Goal: Task Accomplishment & Management: Use online tool/utility

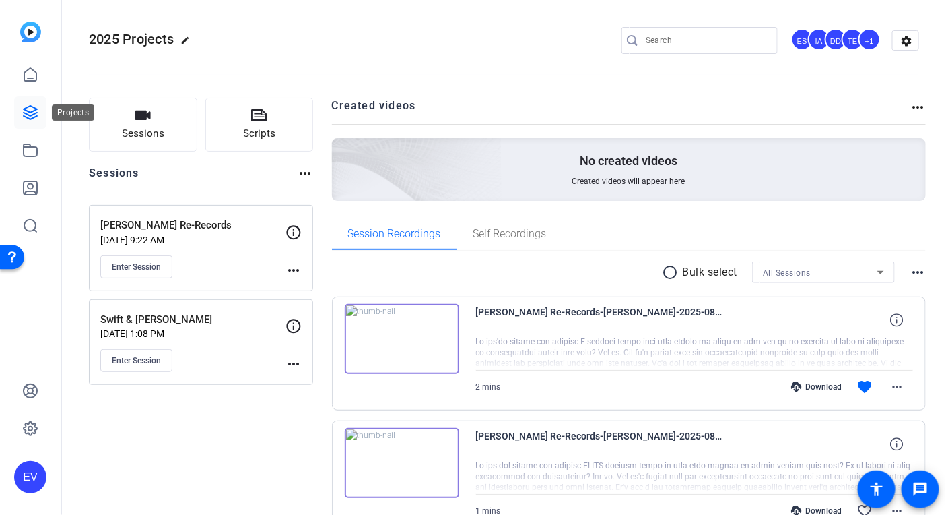
click at [38, 114] on link at bounding box center [30, 112] width 32 height 32
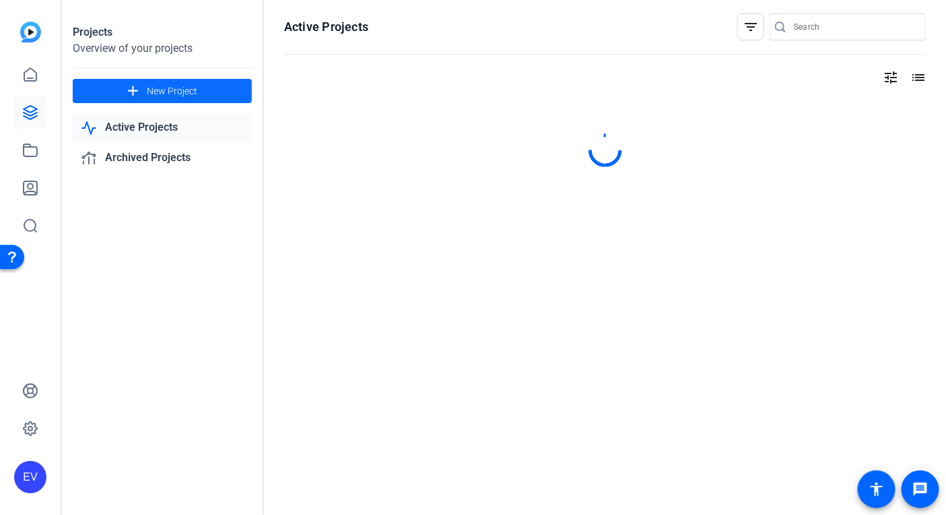
click at [153, 88] on span "New Project" at bounding box center [172, 91] width 51 height 14
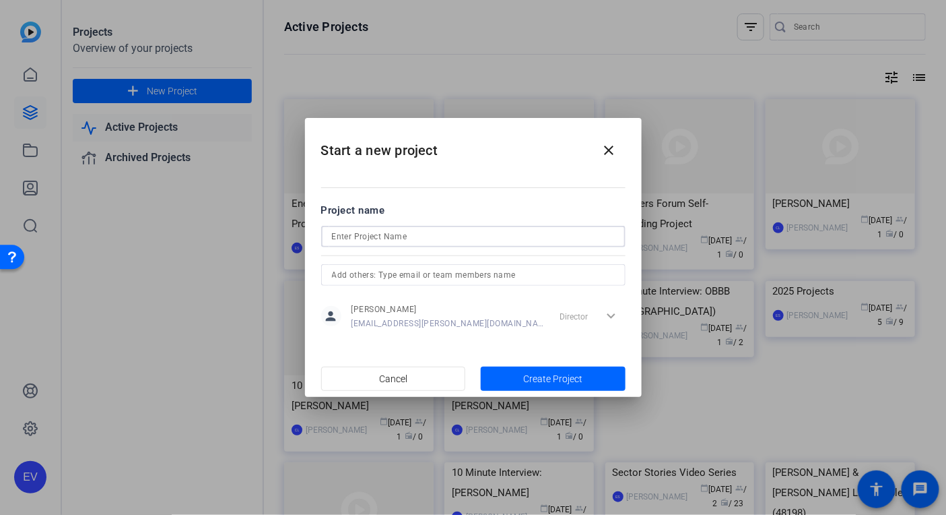
click at [371, 236] on input at bounding box center [473, 236] width 283 height 16
paste input "client service excellence"
click at [333, 237] on input "client service excellence" at bounding box center [473, 236] width 283 height 16
click at [360, 237] on input "Client service excellence" at bounding box center [473, 236] width 283 height 16
click at [390, 238] on input "Client Service excellence" at bounding box center [473, 236] width 283 height 16
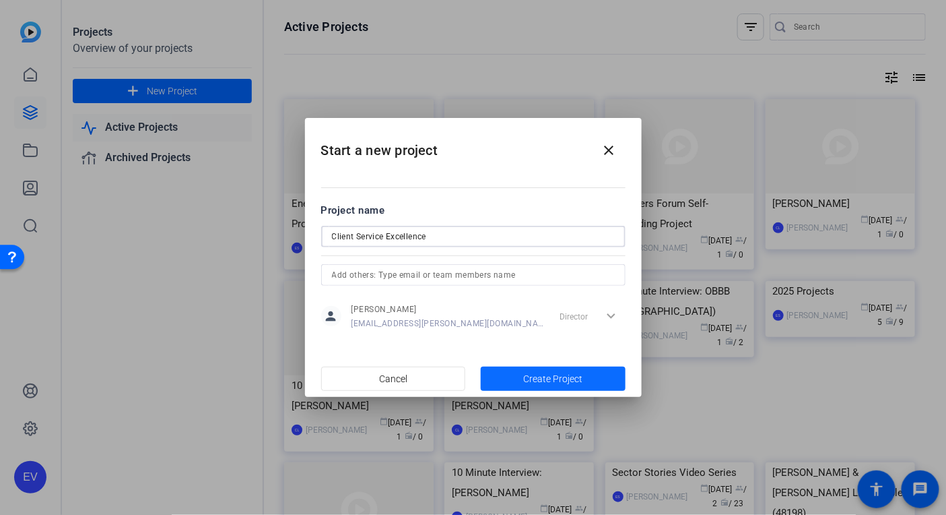
type input "Client Service Excellence"
click at [577, 376] on span "Create Project" at bounding box center [552, 379] width 59 height 14
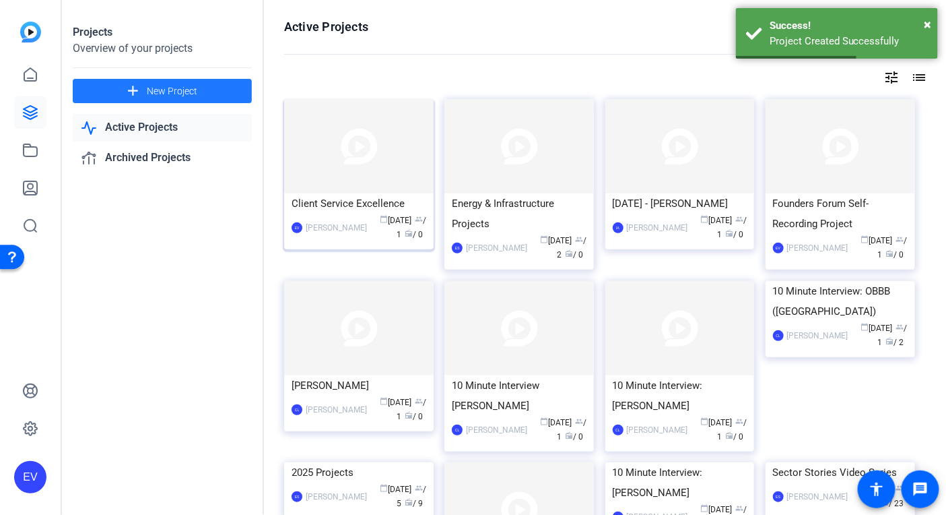
click at [349, 195] on div "Client Service Excellence" at bounding box center [359, 203] width 135 height 20
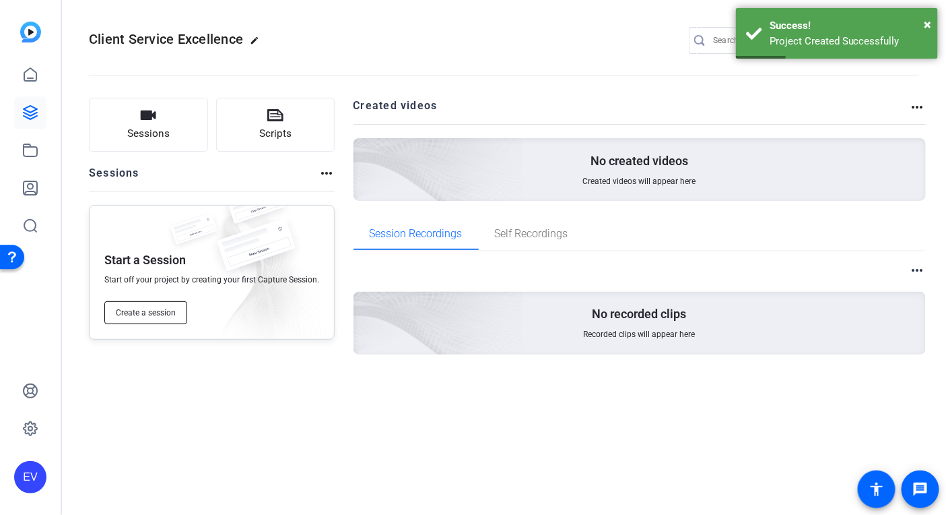
click at [162, 301] on button "Create a session" at bounding box center [145, 312] width 83 height 23
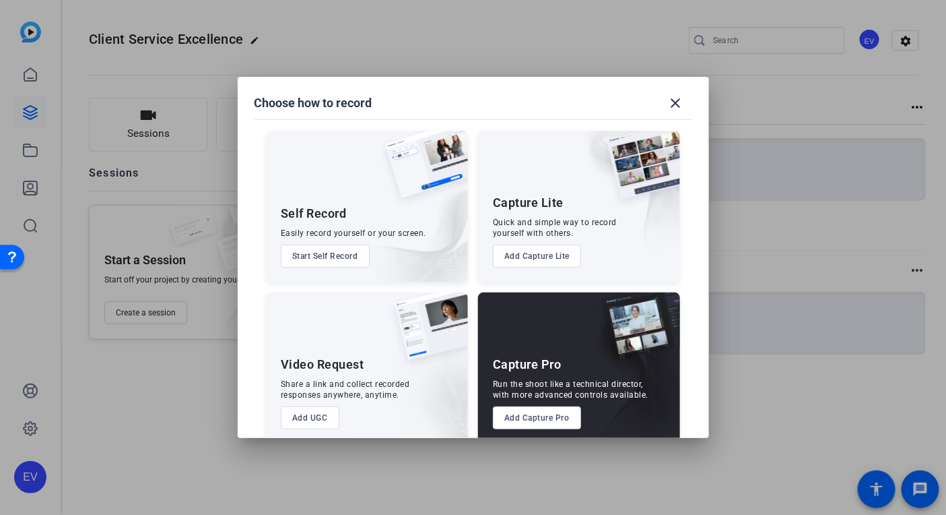
click at [304, 419] on button "Add UGC" at bounding box center [310, 417] width 59 height 23
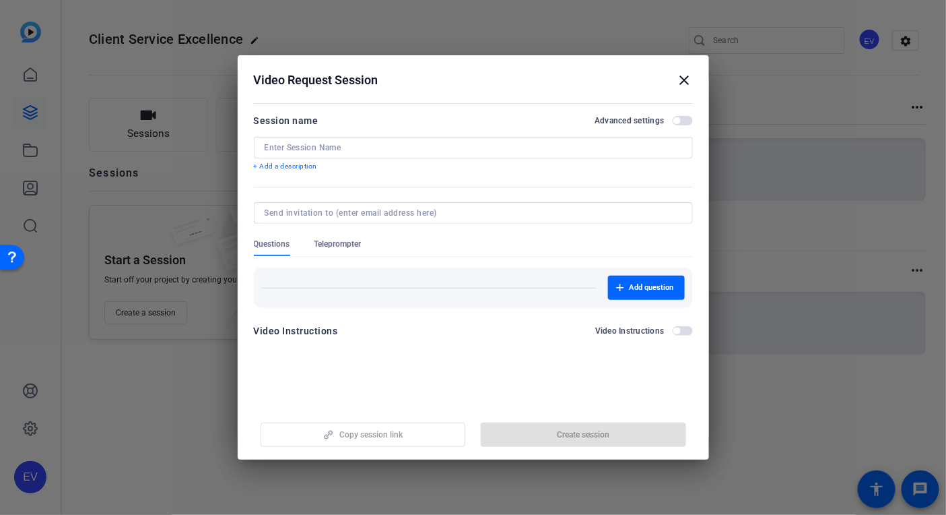
click at [298, 150] on input at bounding box center [474, 147] width 418 height 11
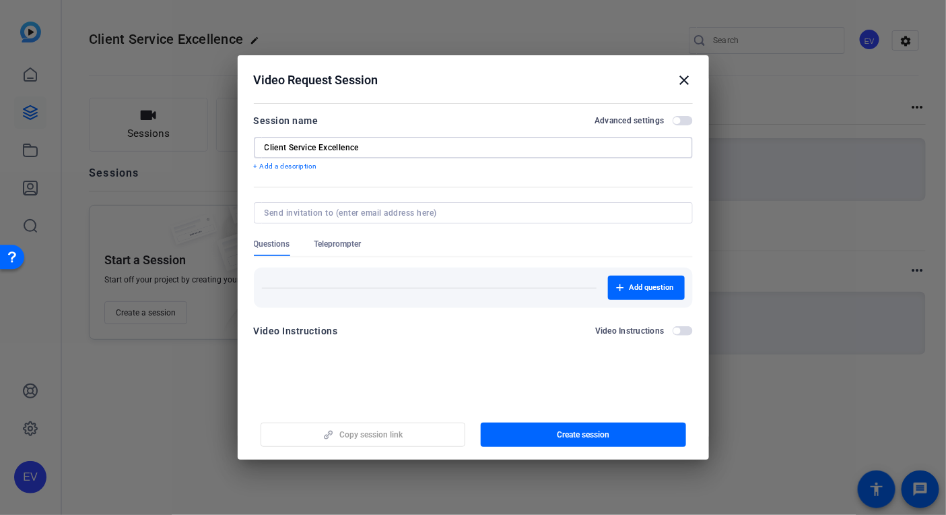
type input "Client Service Excellence"
click at [424, 240] on div "Questions Teleprompter" at bounding box center [473, 247] width 439 height 18
click at [561, 435] on span "Create session" at bounding box center [583, 434] width 53 height 11
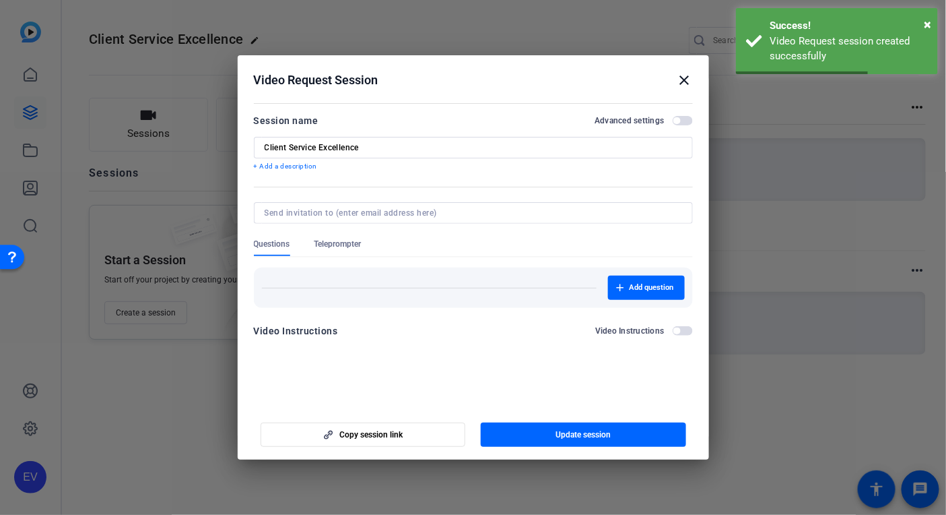
click at [684, 77] on mat-icon "close" at bounding box center [685, 80] width 16 height 16
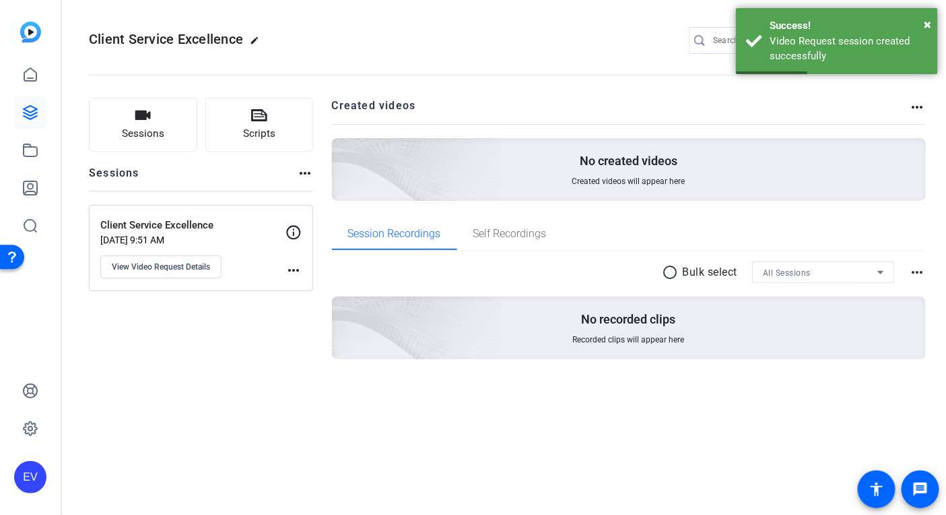
click at [288, 269] on mat-icon "more_horiz" at bounding box center [294, 270] width 16 height 16
click at [193, 290] on div at bounding box center [473, 257] width 946 height 515
click at [178, 269] on span "View Video Request Details" at bounding box center [161, 266] width 98 height 11
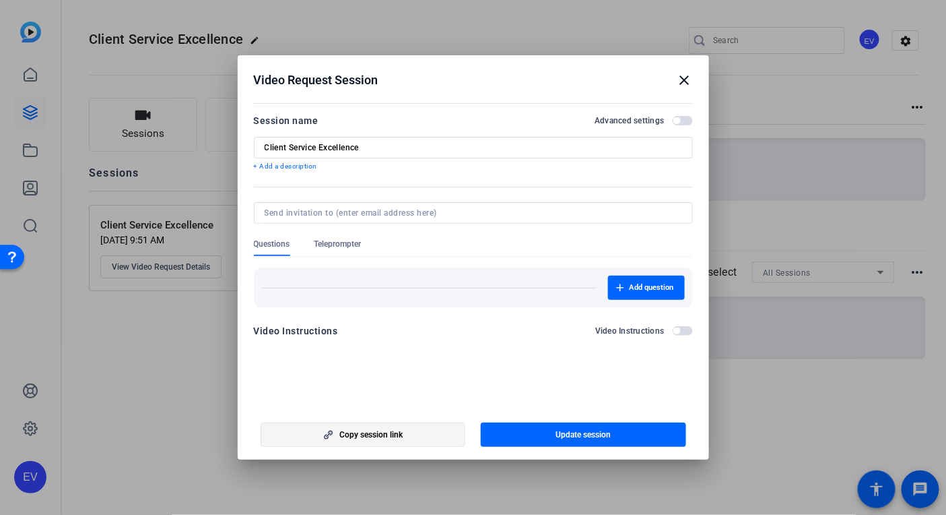
click at [365, 434] on span "Copy session link" at bounding box center [371, 434] width 63 height 11
click at [335, 241] on span "Teleprompter" at bounding box center [338, 243] width 47 height 11
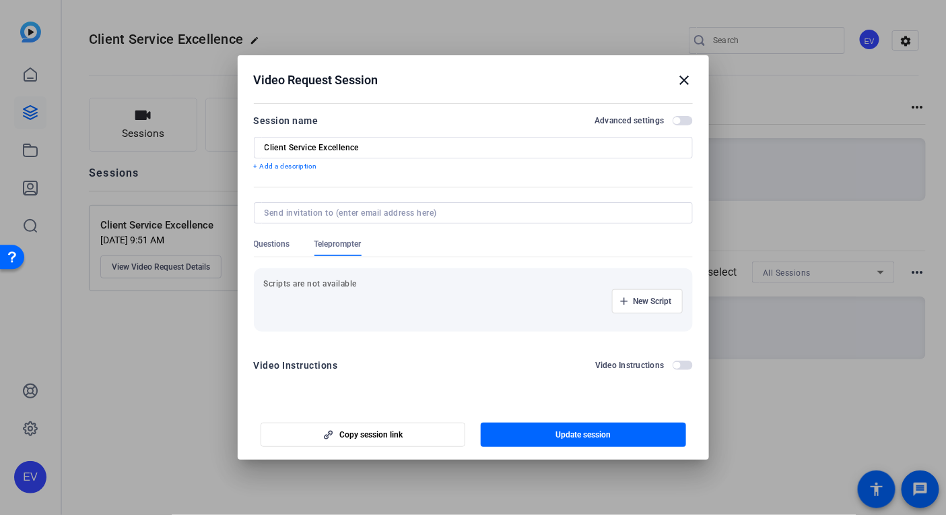
click at [281, 242] on span "Questions" at bounding box center [272, 243] width 36 height 11
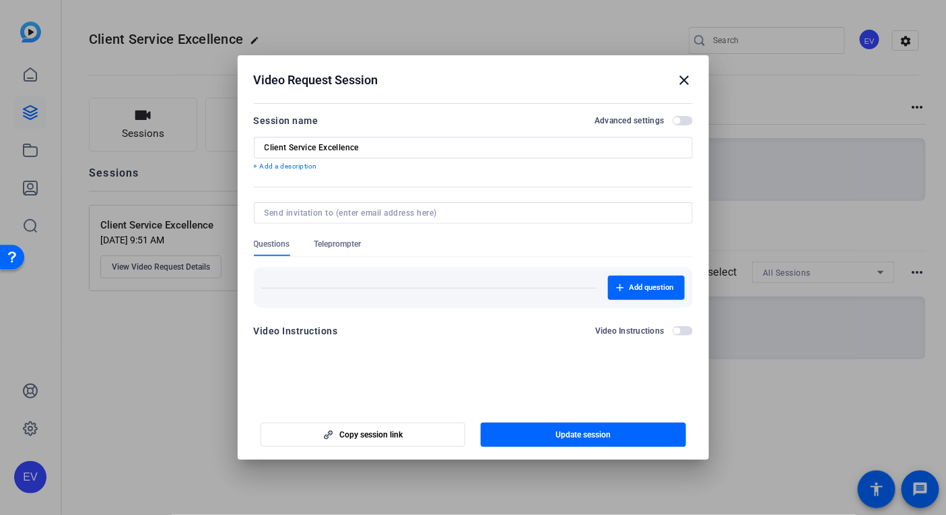
click at [676, 122] on span "button" at bounding box center [677, 120] width 7 height 7
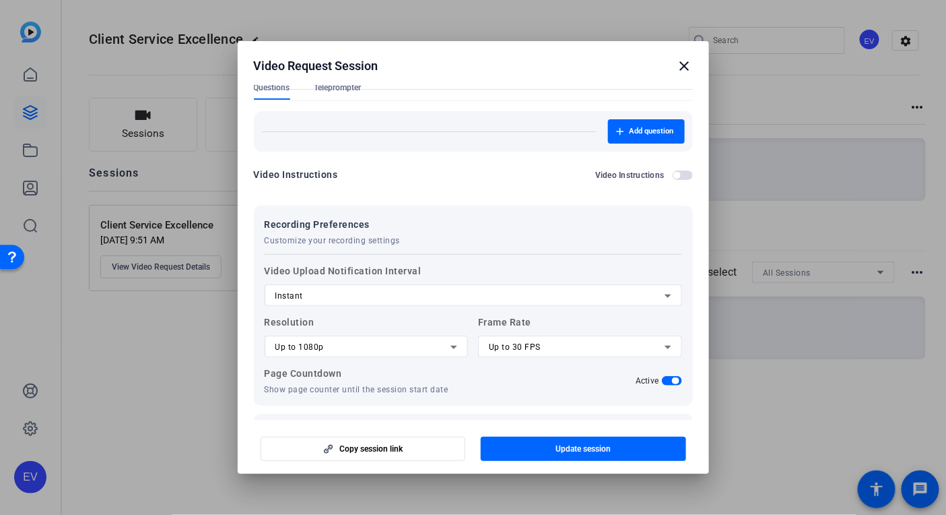
scroll to position [186, 0]
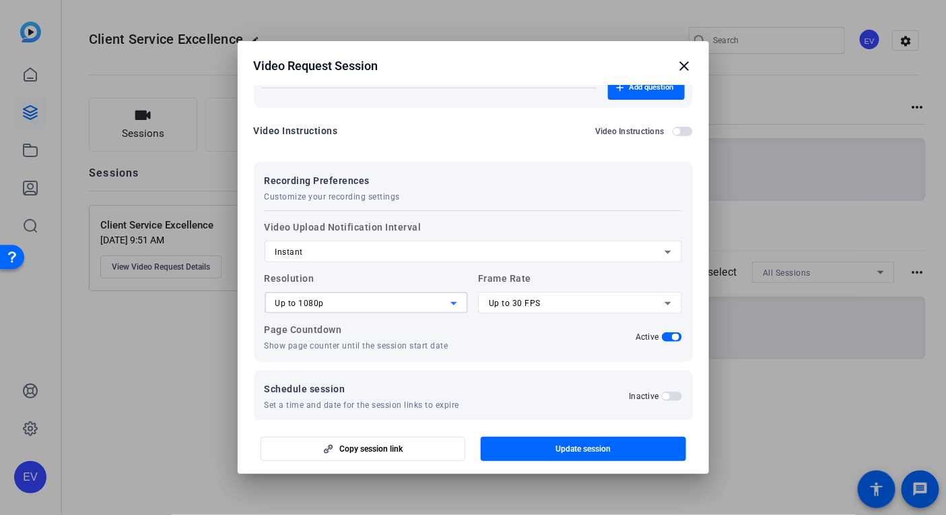
click at [451, 306] on icon at bounding box center [454, 303] width 16 height 16
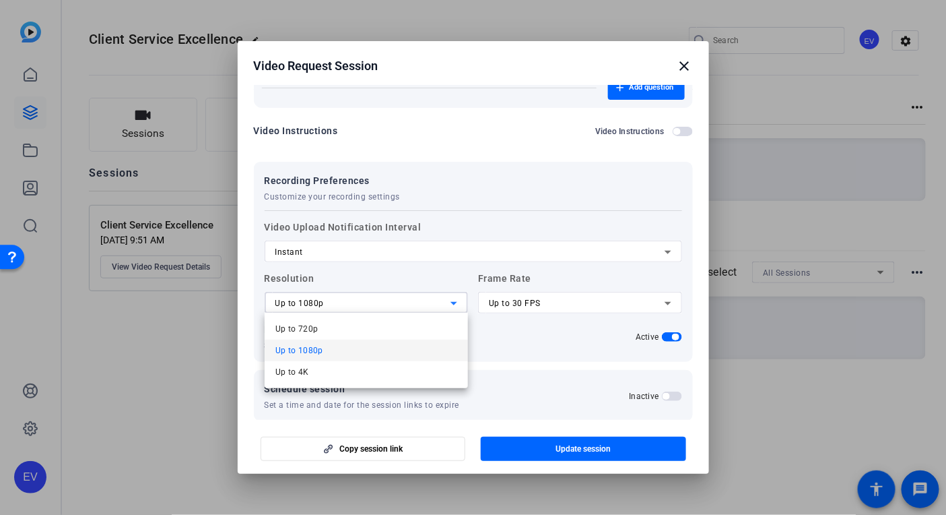
click at [451, 306] on div at bounding box center [473, 257] width 946 height 515
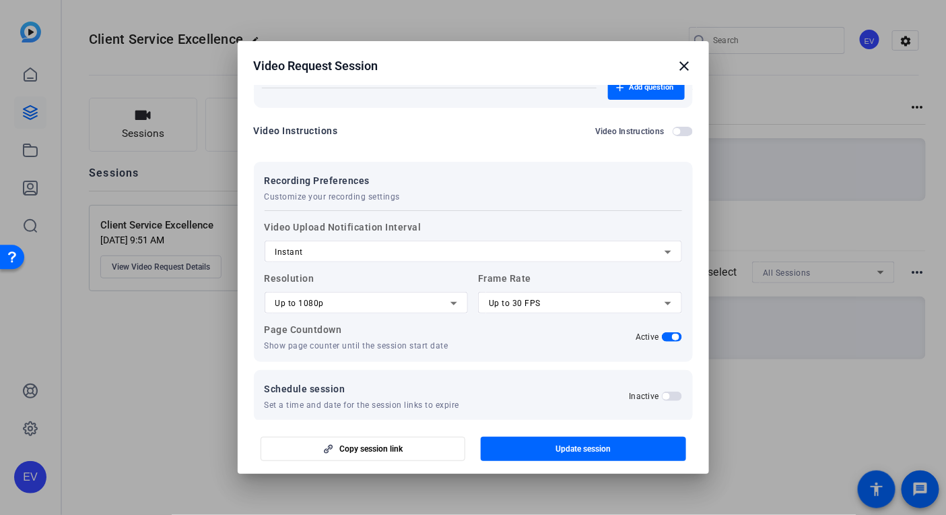
scroll to position [201, 0]
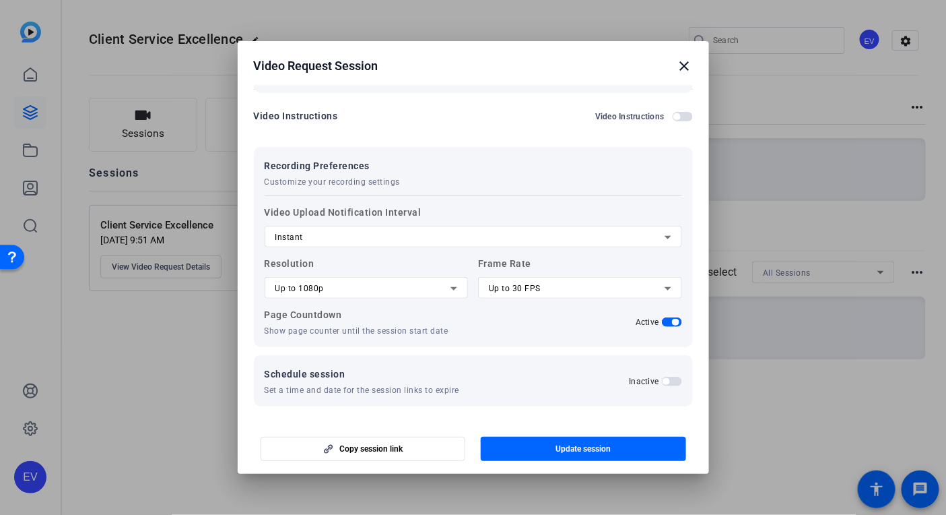
click at [684, 63] on mat-icon "close" at bounding box center [685, 66] width 16 height 16
